Goal: Transaction & Acquisition: Purchase product/service

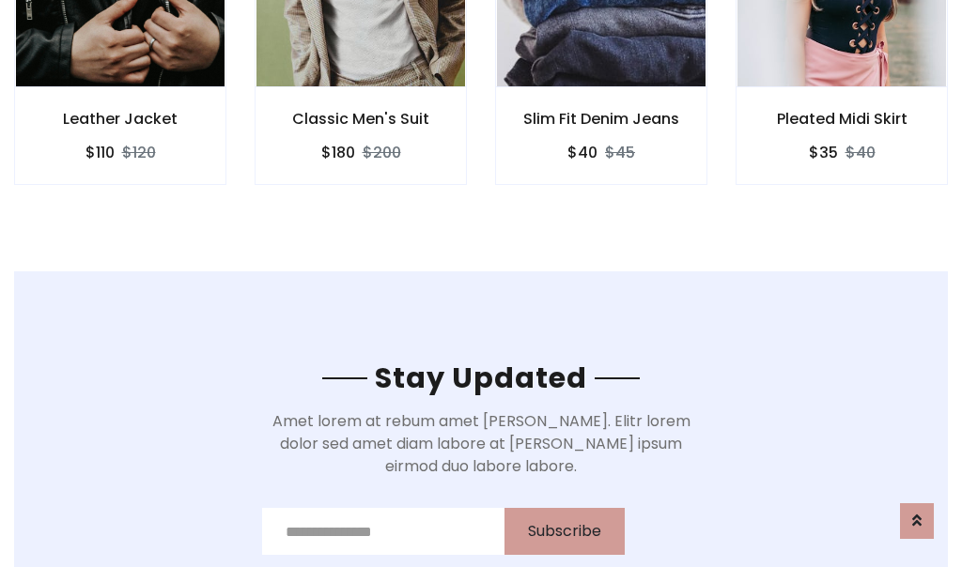
scroll to position [2829, 0]
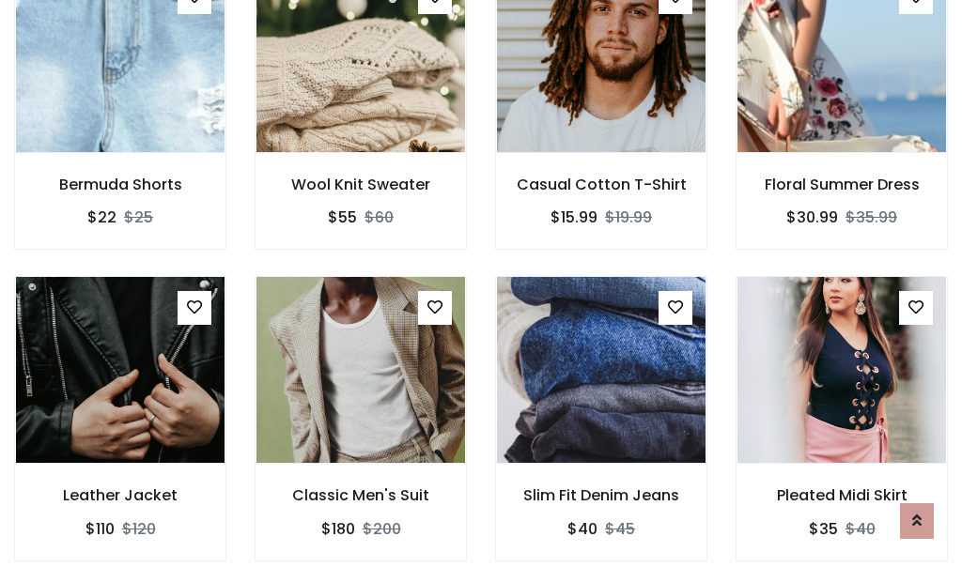
click at [481, 284] on div "Slim Fit Denim Jeans $40 $45" at bounding box center [601, 431] width 240 height 311
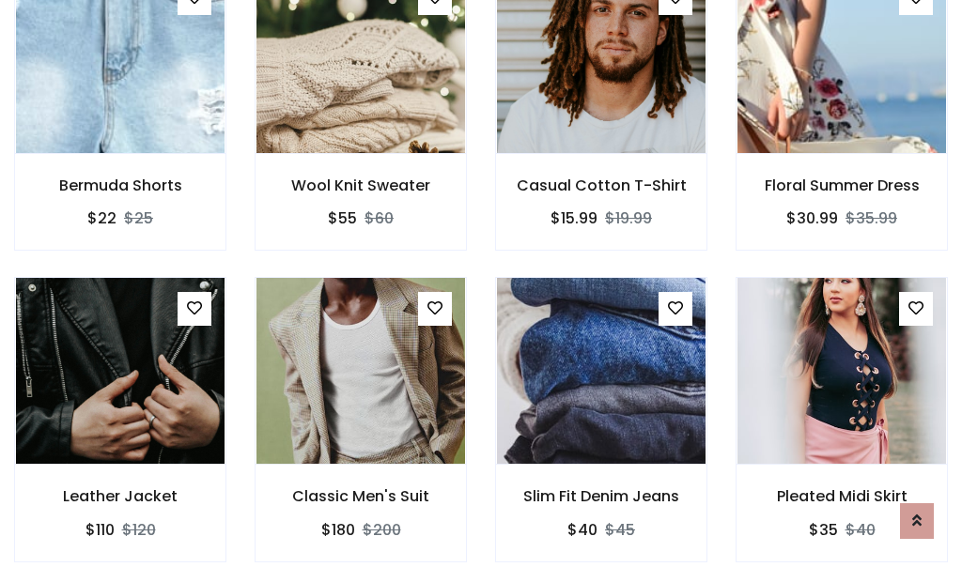
click at [481, 284] on div "Slim Fit Denim Jeans $40 $45" at bounding box center [601, 432] width 240 height 311
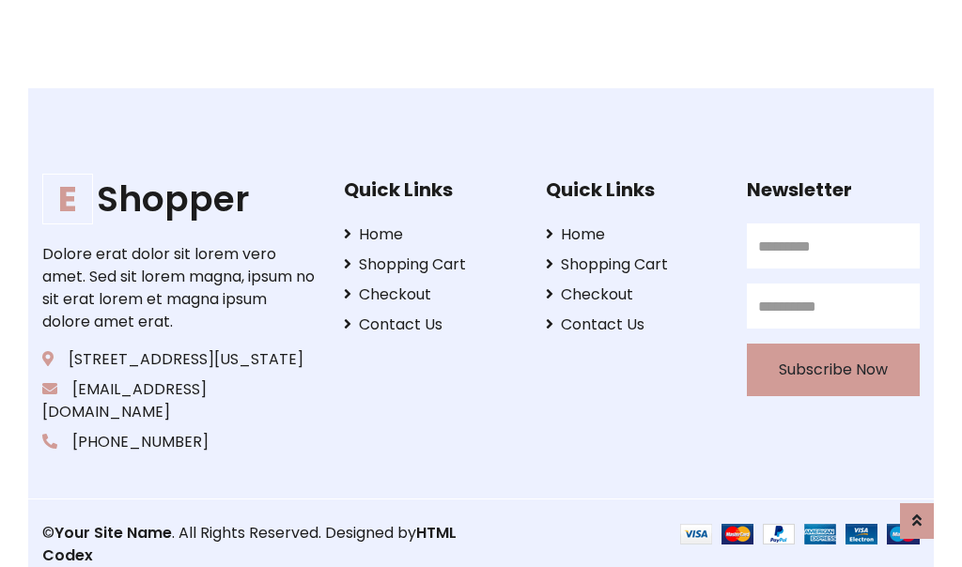
scroll to position [3576, 0]
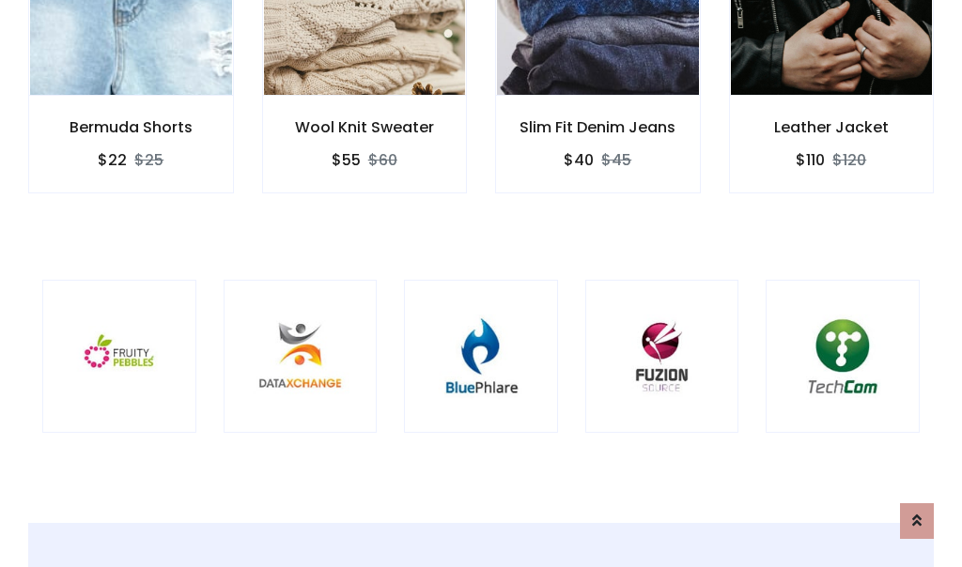
click at [481, 283] on div at bounding box center [481, 357] width 154 height 154
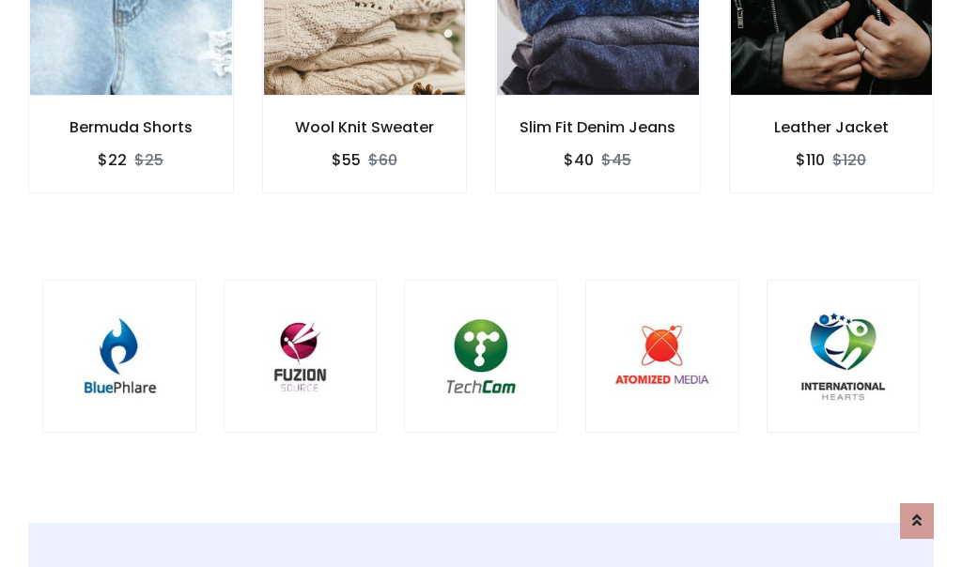
click at [481, 283] on div at bounding box center [481, 357] width 154 height 154
click at [481, 284] on div at bounding box center [481, 357] width 154 height 154
click at [481, 283] on div at bounding box center [481, 357] width 154 height 154
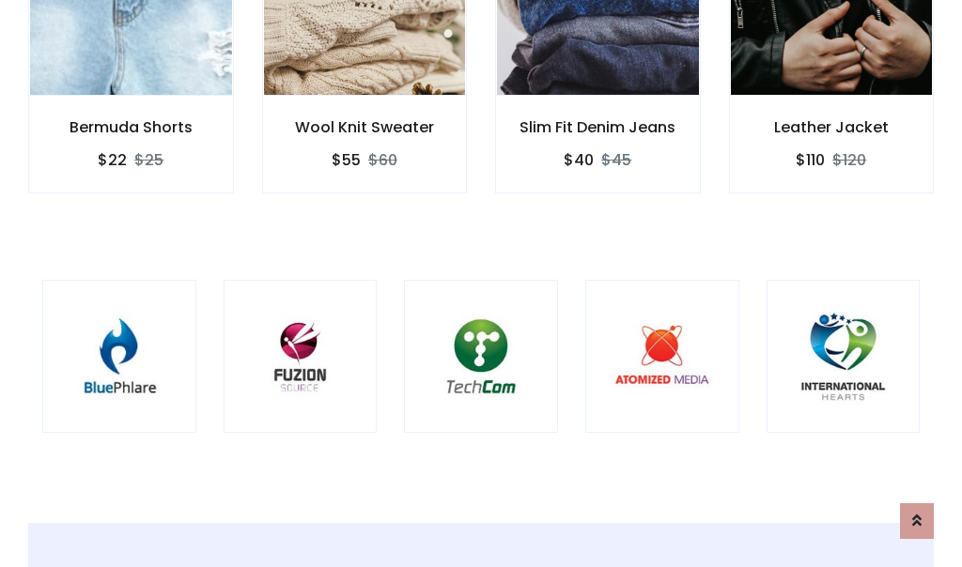
click at [481, 283] on div at bounding box center [481, 357] width 154 height 154
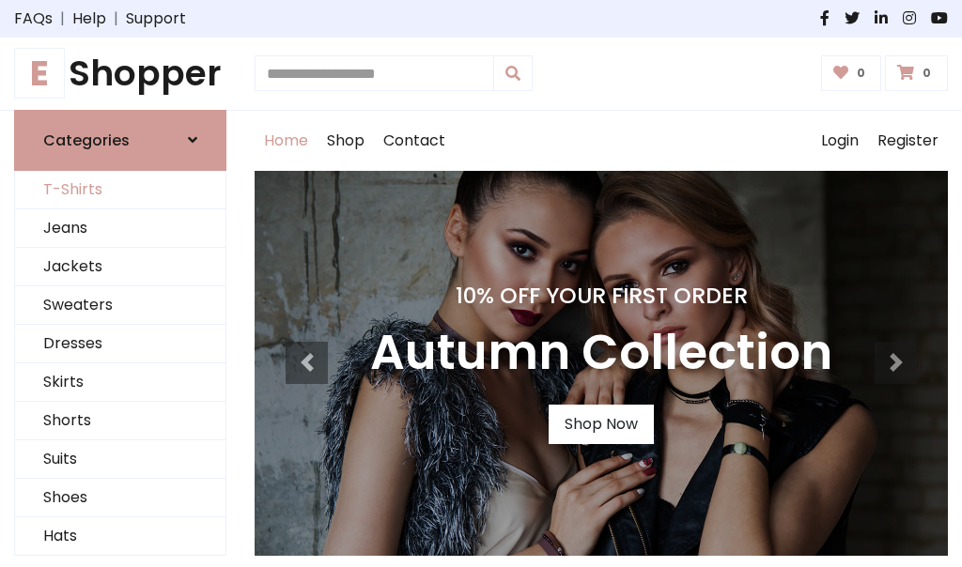
click at [120, 190] on link "T-Shirts" at bounding box center [120, 190] width 210 height 39
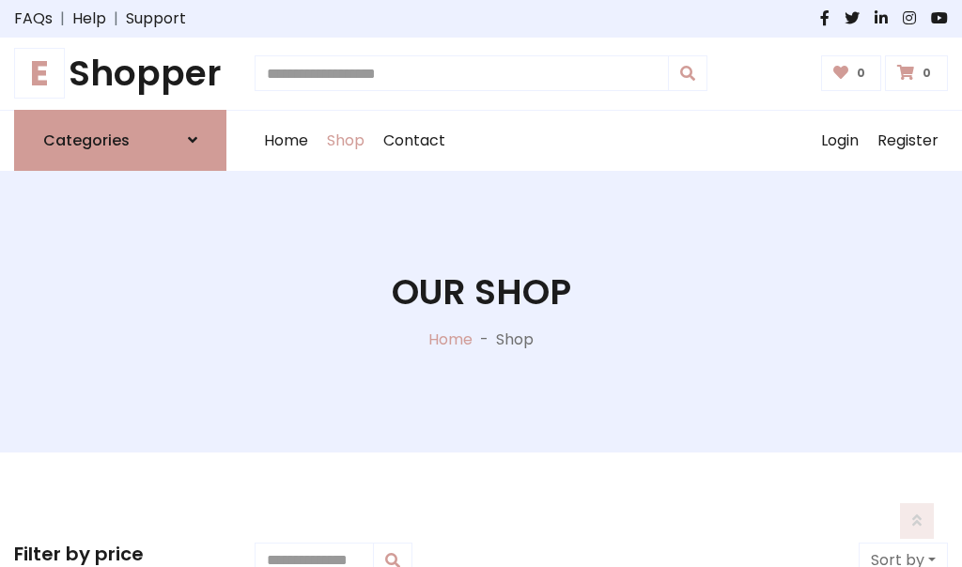
scroll to position [753, 0]
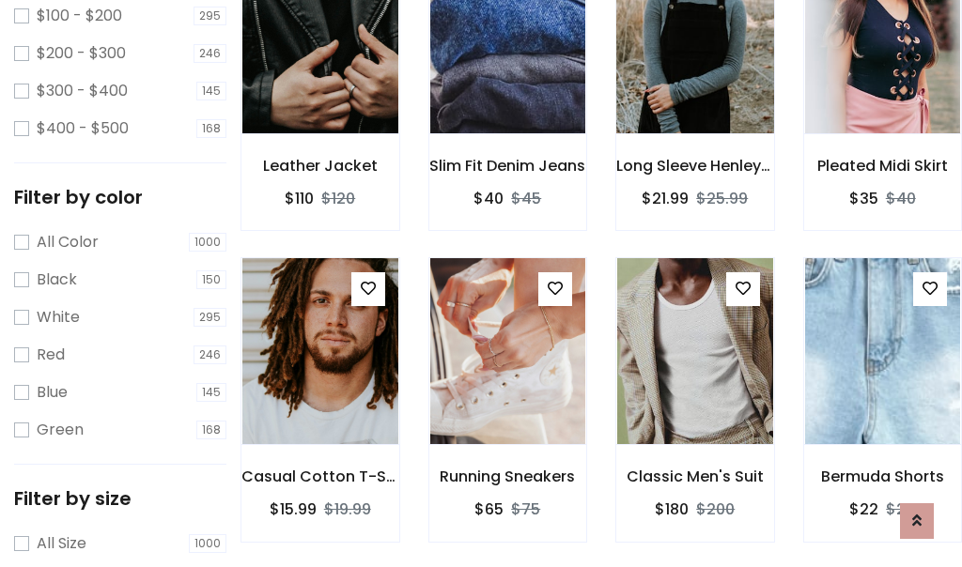
scroll to position [95, 0]
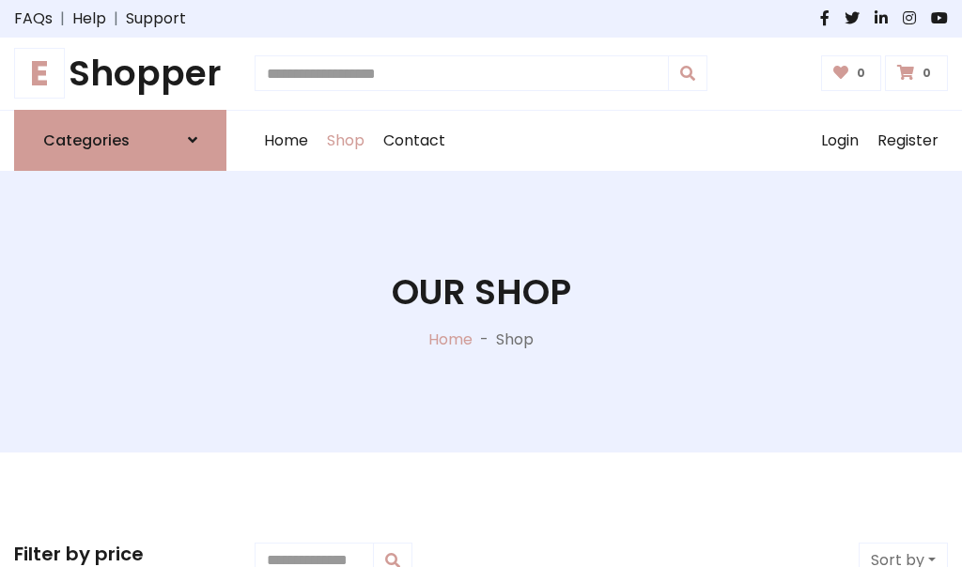
click at [120, 73] on h1 "E Shopper" at bounding box center [120, 74] width 212 height 42
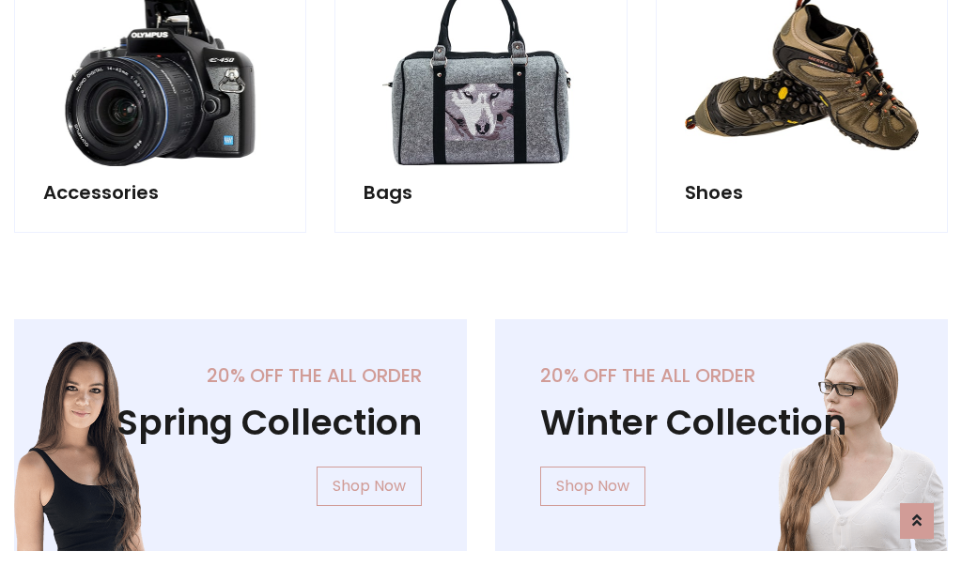
scroll to position [1825, 0]
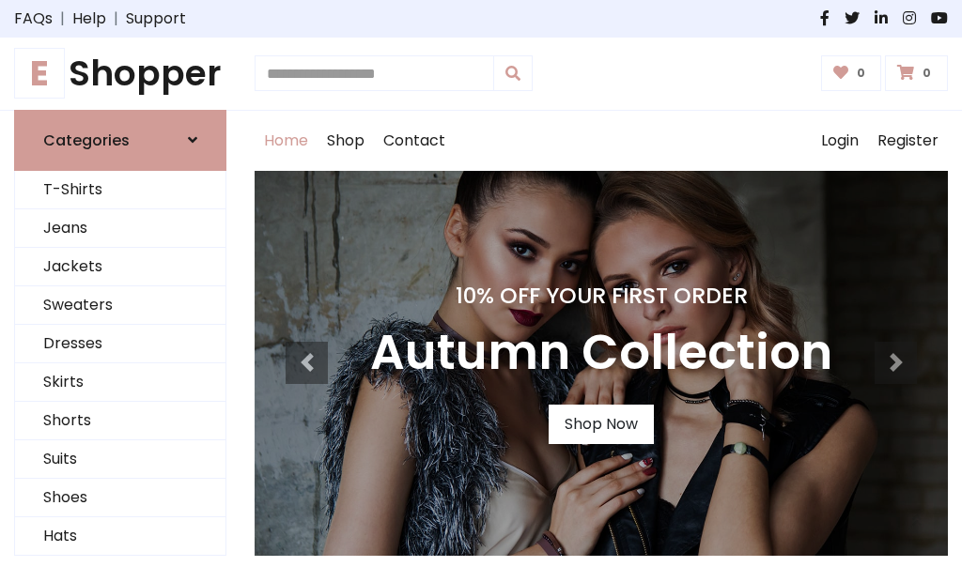
scroll to position [616, 0]
